Goal: Task Accomplishment & Management: Complete application form

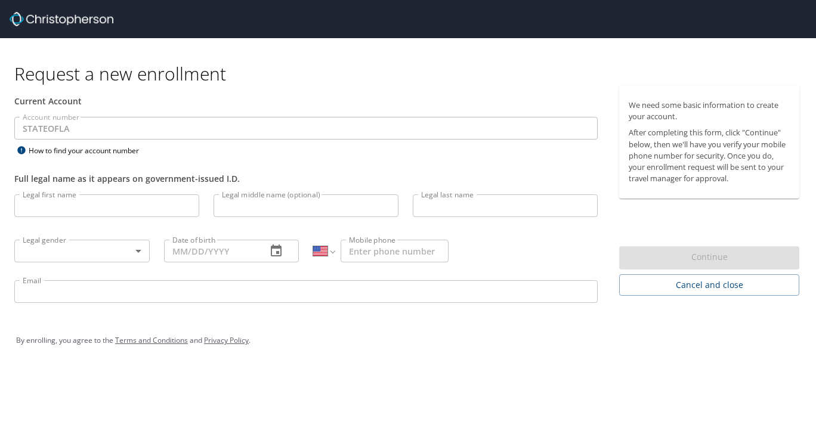
select select "US"
click at [122, 199] on input "Legal first name" at bounding box center [106, 205] width 185 height 23
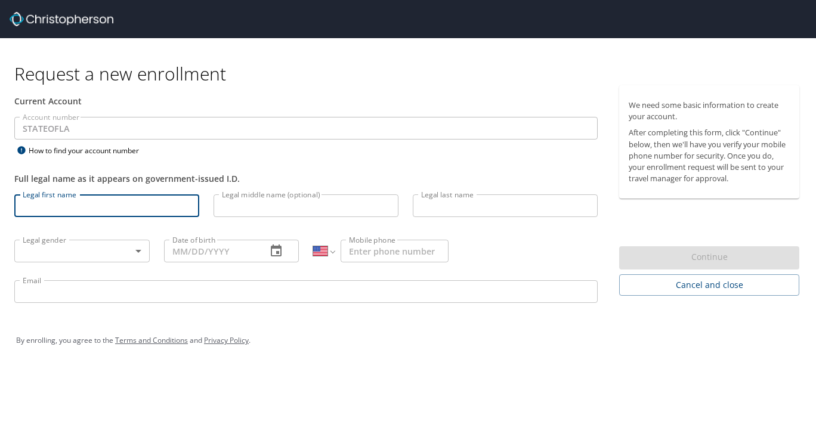
type input "Baylee"
type input "[PERSON_NAME]"
type input "[PHONE_NUMBER]"
click at [103, 249] on body "Request a new enrollment Current Account Account number STATEOFLA Account numbe…" at bounding box center [408, 221] width 816 height 443
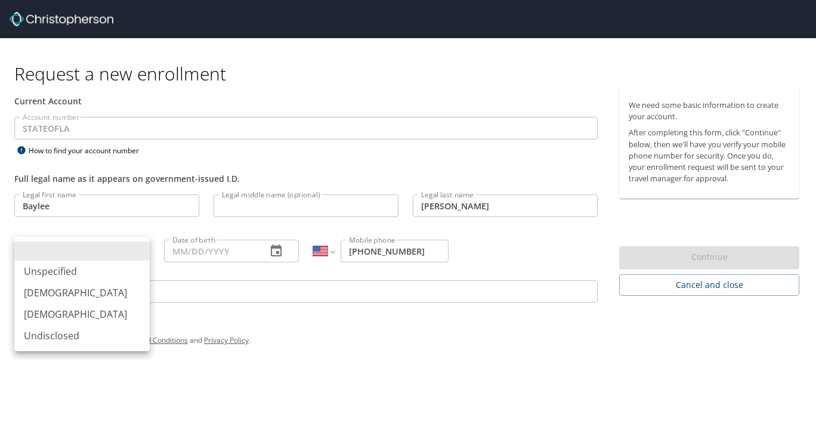
click at [81, 315] on li "[DEMOGRAPHIC_DATA]" at bounding box center [81, 314] width 135 height 21
type input "[DEMOGRAPHIC_DATA]"
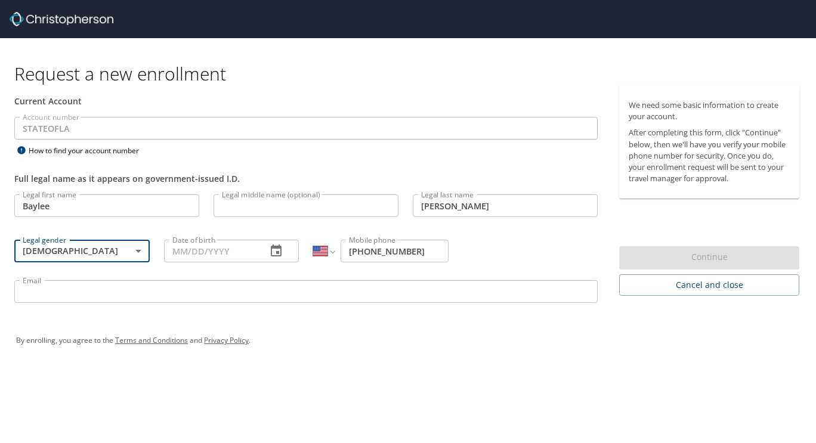
click at [221, 236] on div "Date of birth Date of birth" at bounding box center [232, 250] width 150 height 45
click at [208, 253] on input "Date of birth" at bounding box center [211, 251] width 94 height 23
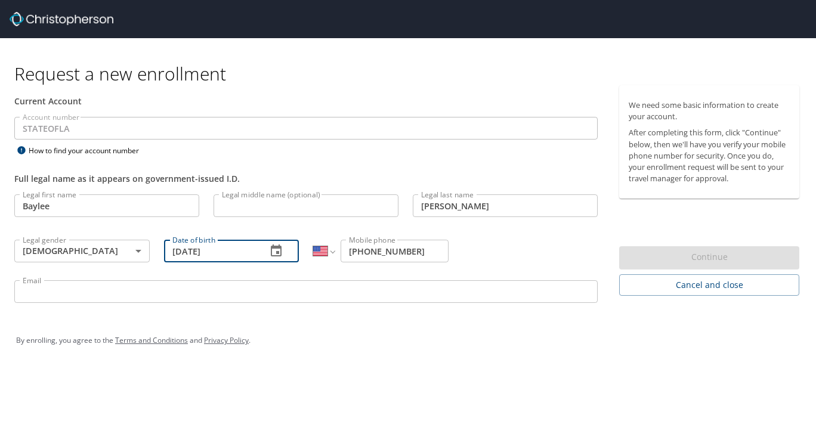
type input "[DATE]"
click at [207, 284] on input "Email" at bounding box center [305, 291] width 583 height 23
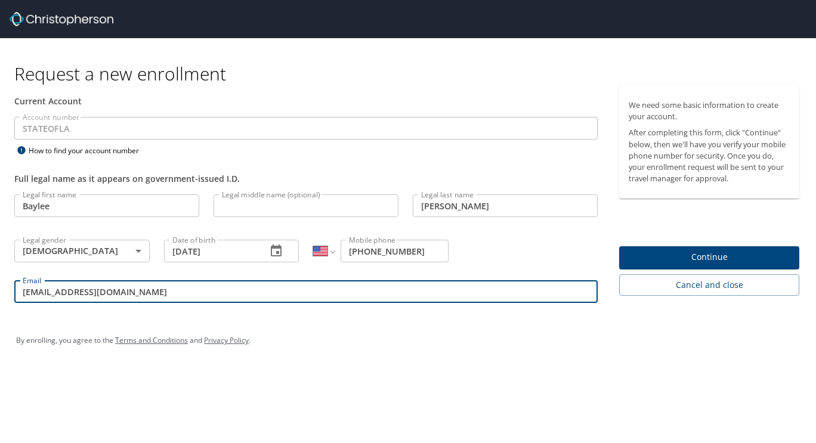
type input "[EMAIL_ADDRESS][DOMAIN_NAME]"
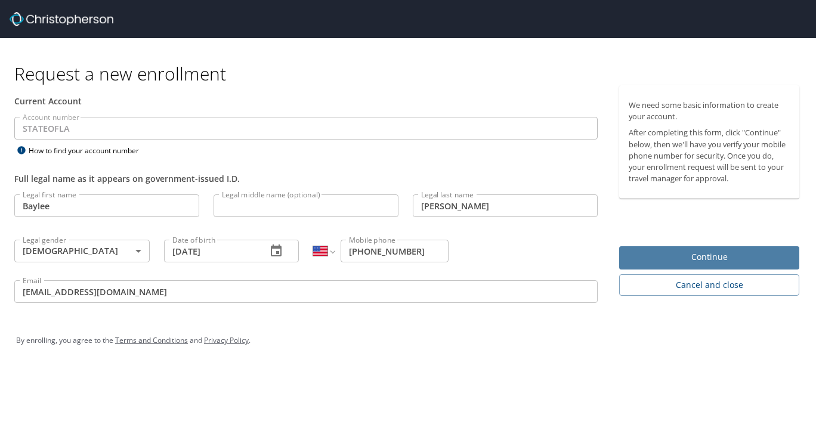
click at [658, 258] on span "Continue" at bounding box center [709, 257] width 161 height 15
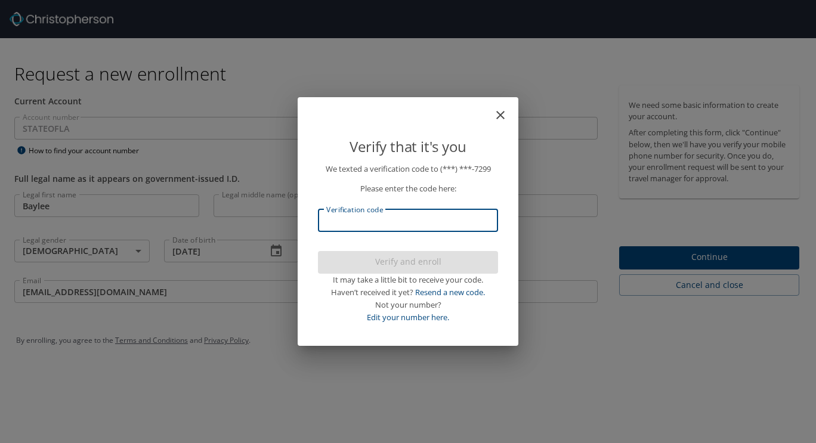
click at [400, 218] on input "Verification code" at bounding box center [408, 220] width 180 height 23
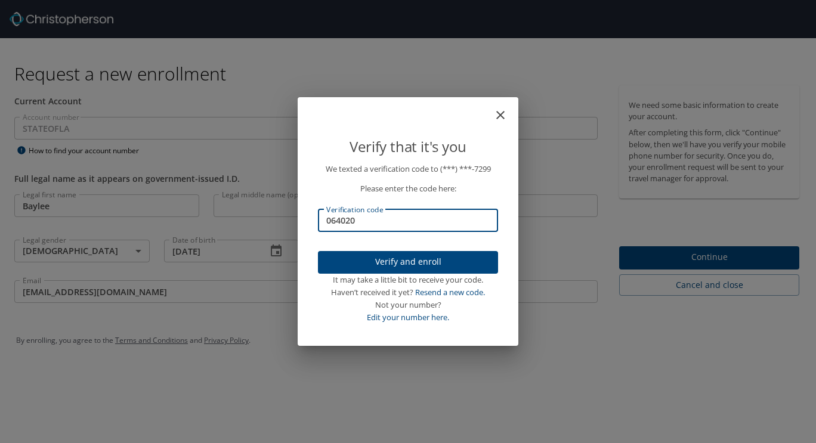
type input "064020"
click at [405, 255] on span "Verify and enroll" at bounding box center [407, 262] width 161 height 15
